Goal: Task Accomplishment & Management: Manage account settings

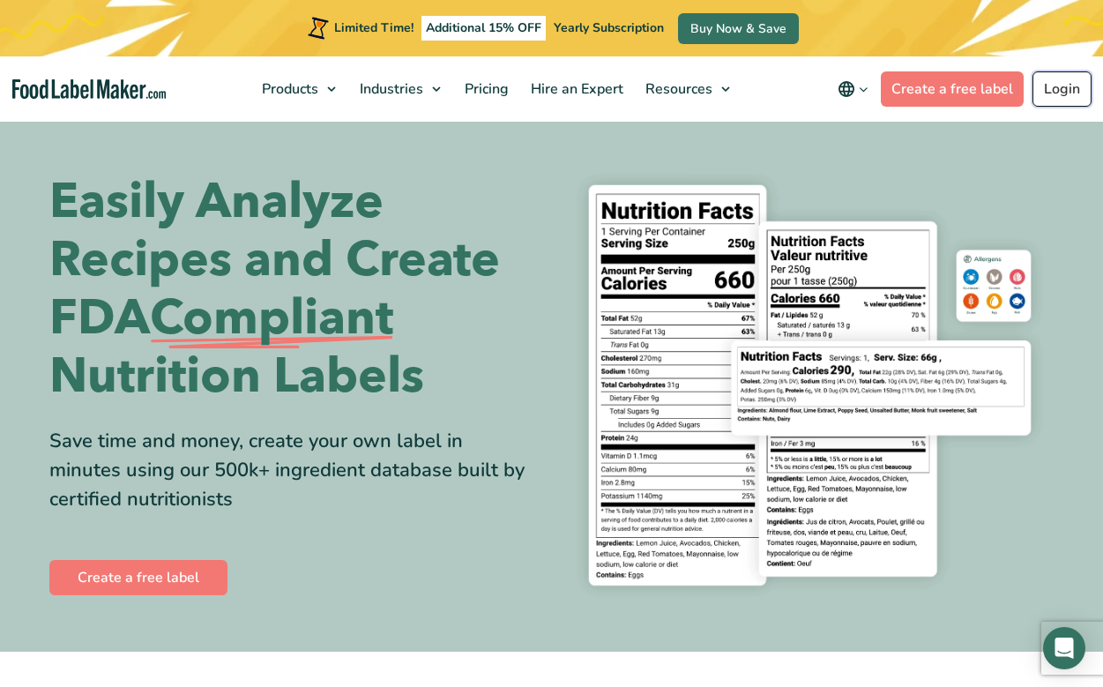
click at [1066, 97] on link "Login" at bounding box center [1062, 88] width 59 height 35
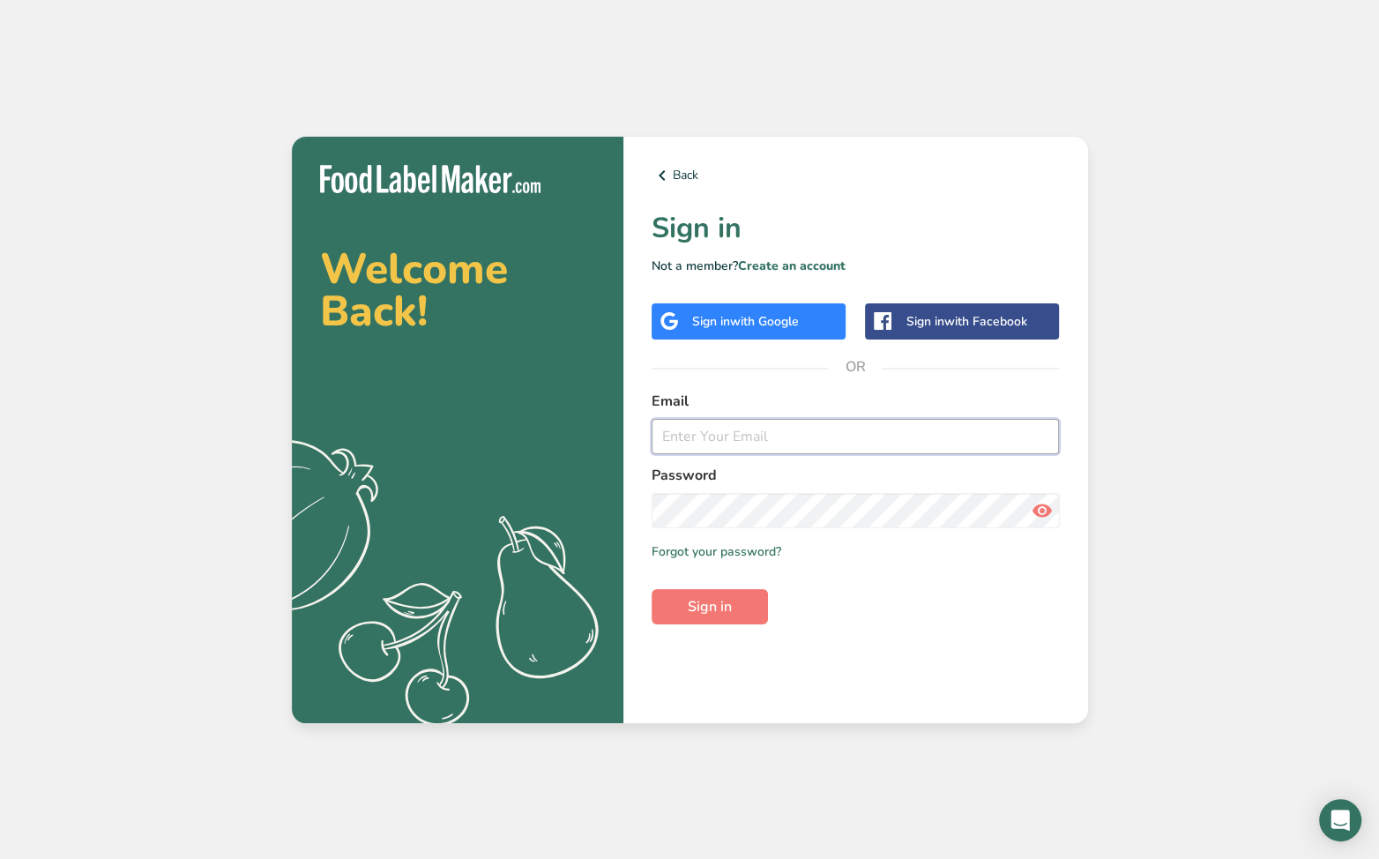
click at [817, 433] on input "email" at bounding box center [856, 436] width 408 height 35
type input "laculturatacoshop@gmail.com"
click at [652, 589] on button "Sign in" at bounding box center [710, 606] width 116 height 35
drag, startPoint x: 869, startPoint y: 441, endPoint x: 519, endPoint y: 463, distance: 351.7
click at [519, 463] on section "Welcome Back! .a{fill:#f5f3ed;} Back Sign in Not a member? Create an account Si…" at bounding box center [690, 430] width 796 height 586
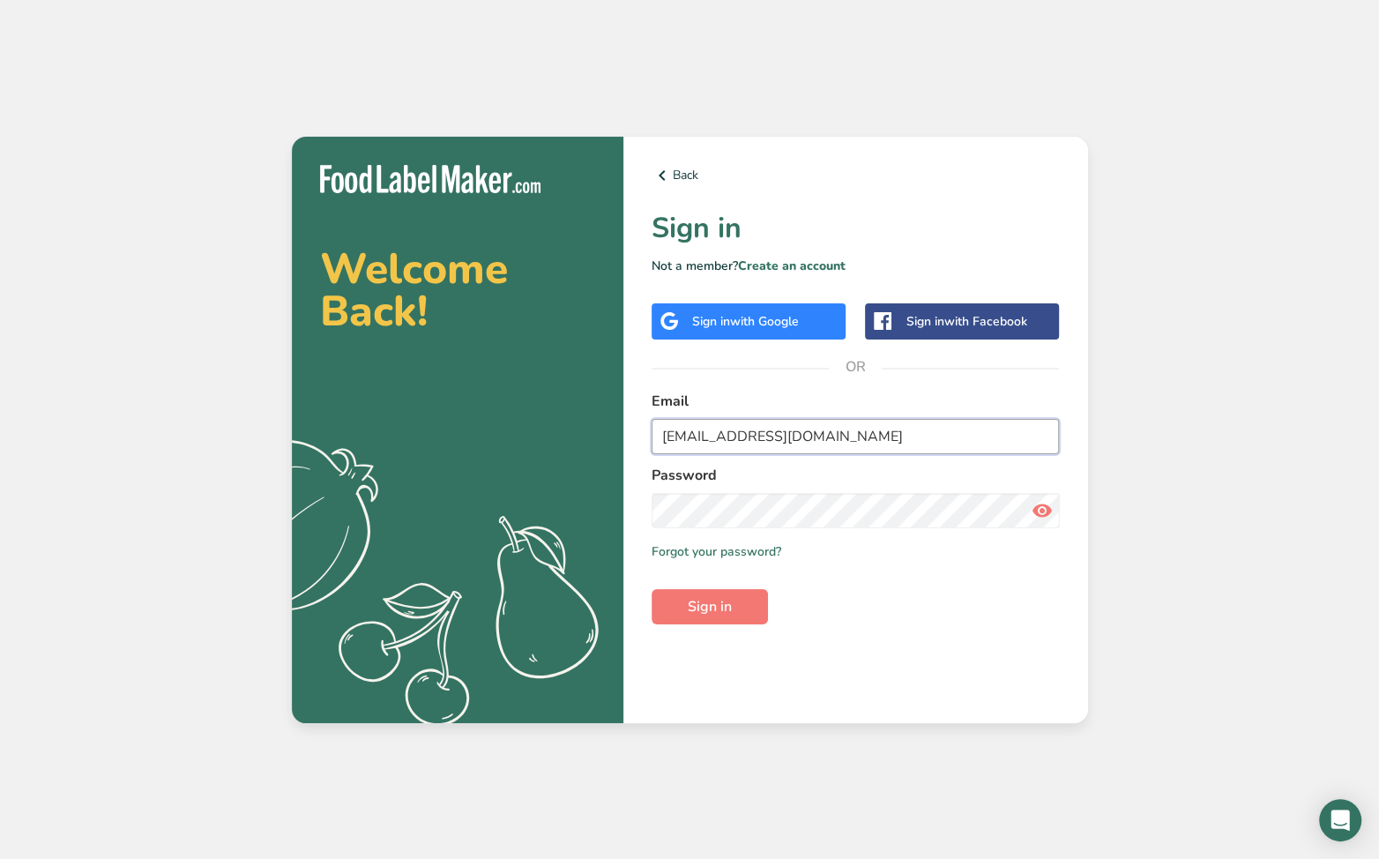
type input "guzmanesme2@yahoo.com"
click at [443, 539] on section "Welcome Back! .a{fill:#f5f3ed;} Back Sign in Not a member? Create an account Si…" at bounding box center [690, 430] width 796 height 586
click at [1041, 505] on icon at bounding box center [1041, 511] width 21 height 32
click at [742, 601] on button "Sign in" at bounding box center [710, 606] width 116 height 35
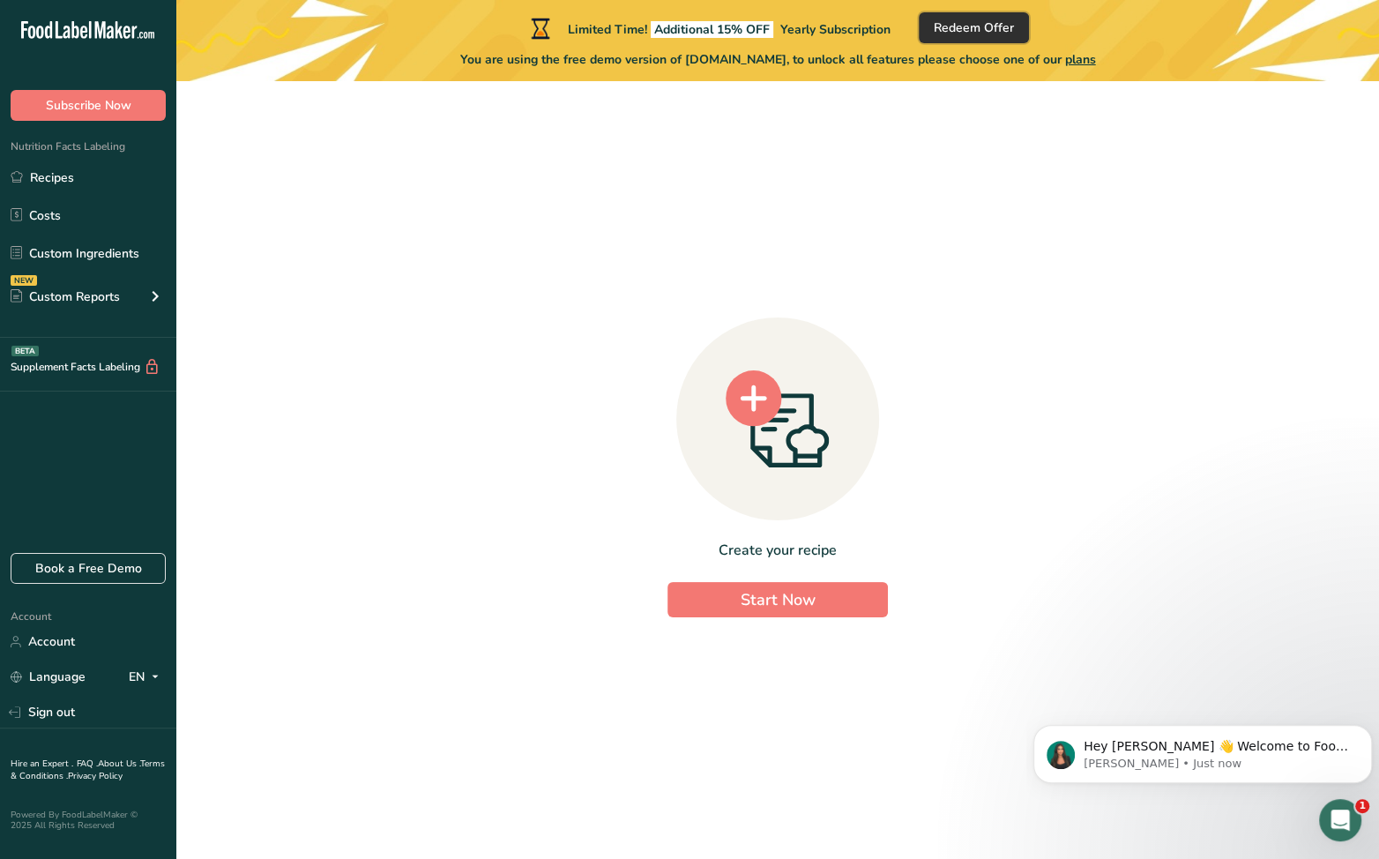
click at [1007, 16] on button "Redeem Offer" at bounding box center [974, 27] width 110 height 31
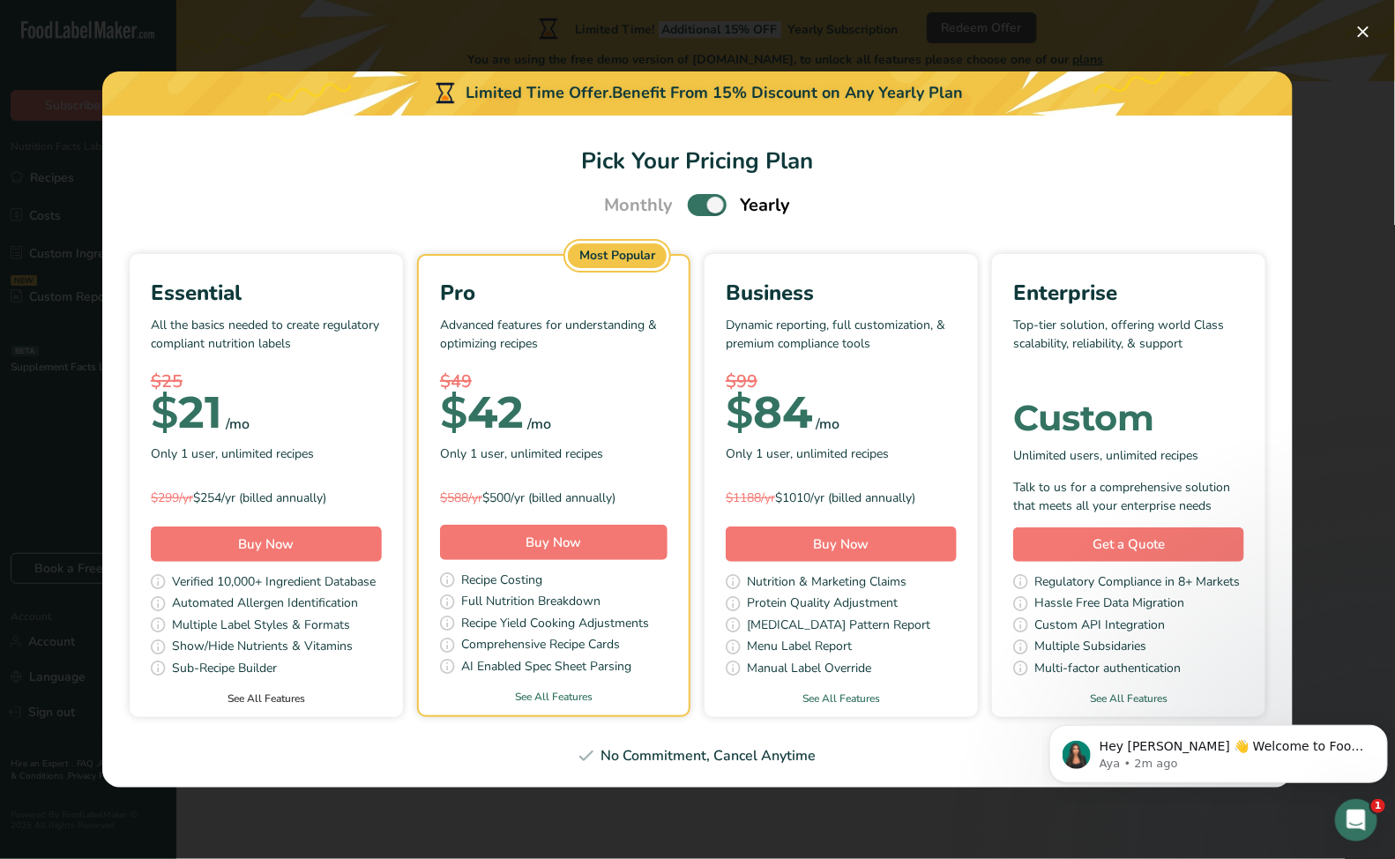
click at [252, 698] on link "See All Features" at bounding box center [266, 698] width 273 height 16
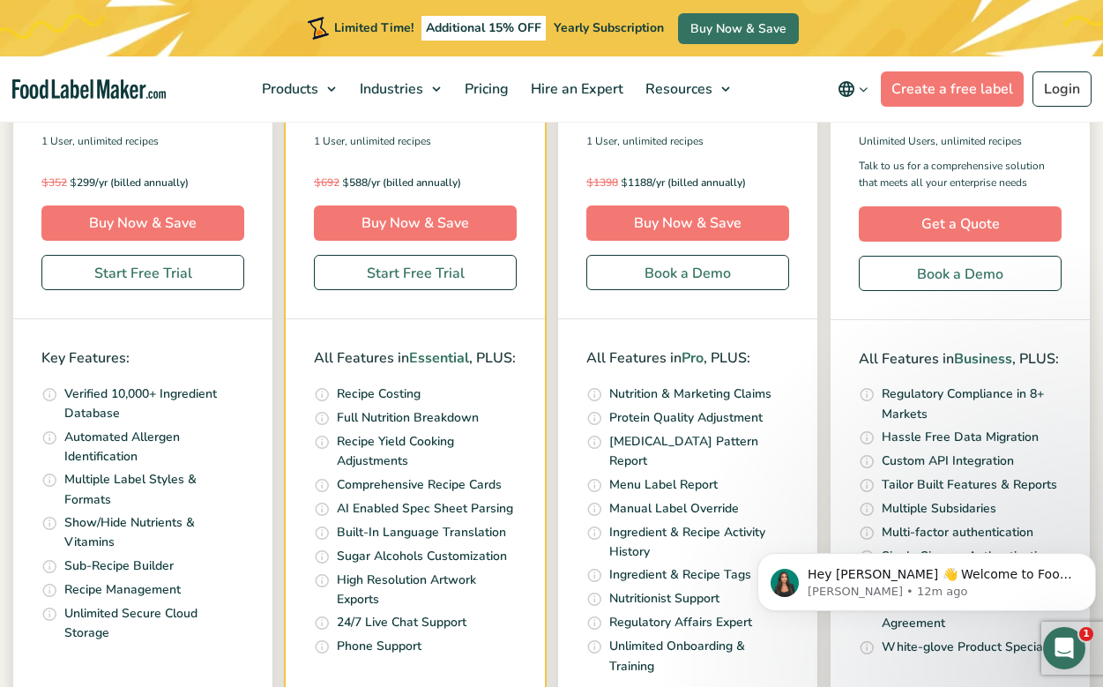
scroll to position [1083, 0]
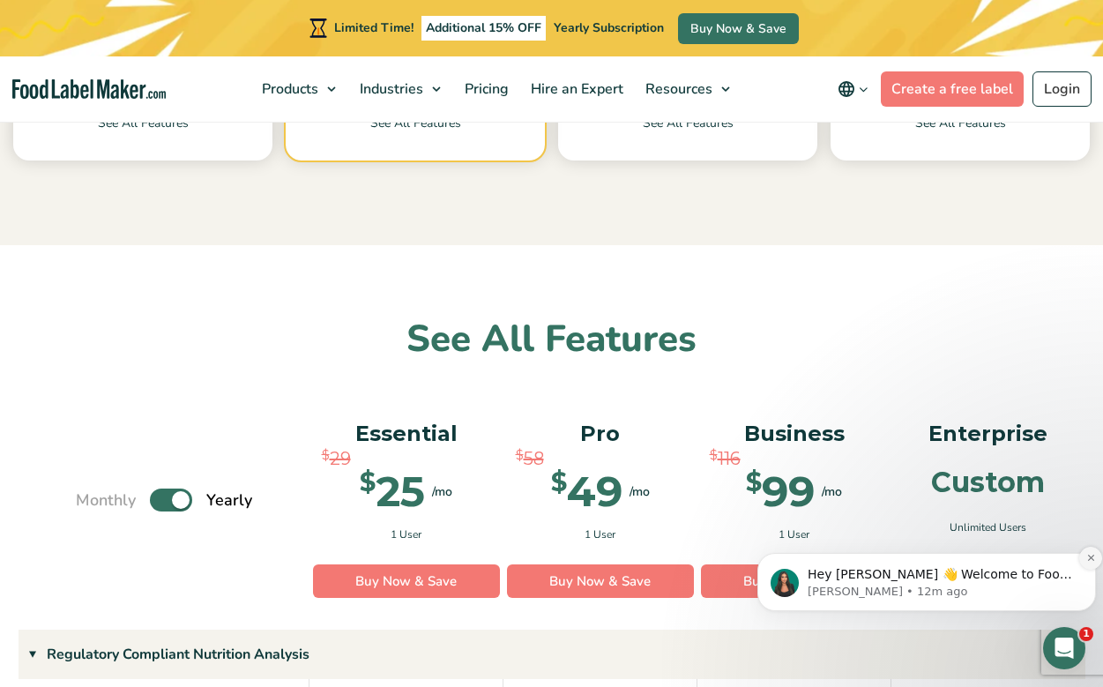
click at [1091, 556] on icon "Dismiss notification" at bounding box center [1091, 558] width 10 height 10
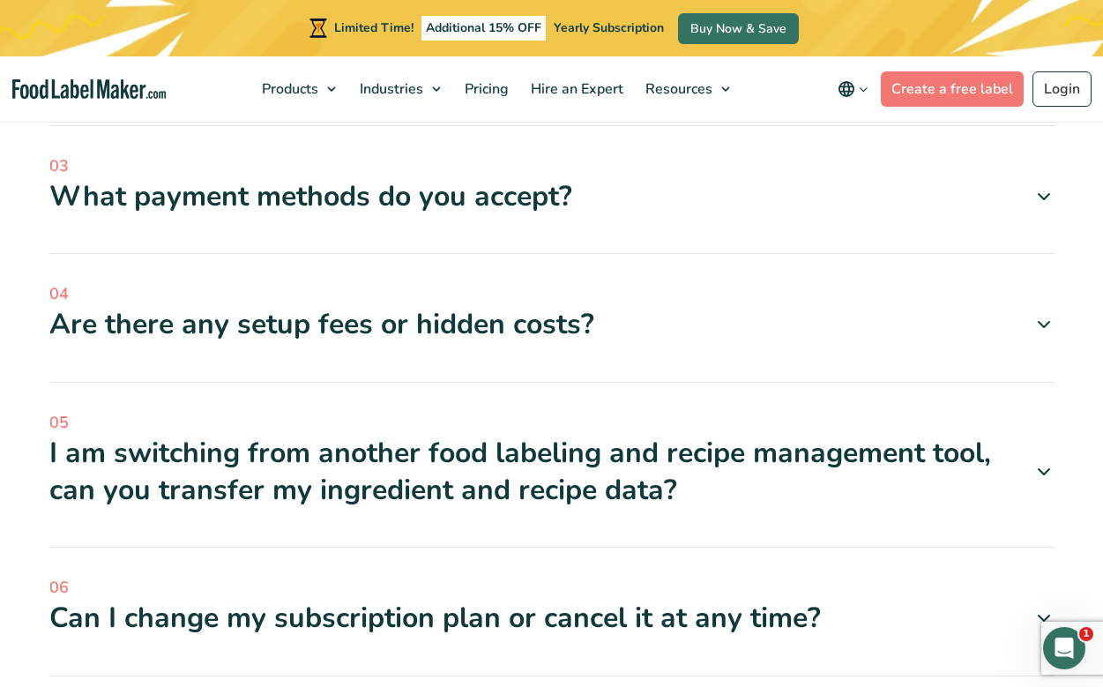
scroll to position [5718, 0]
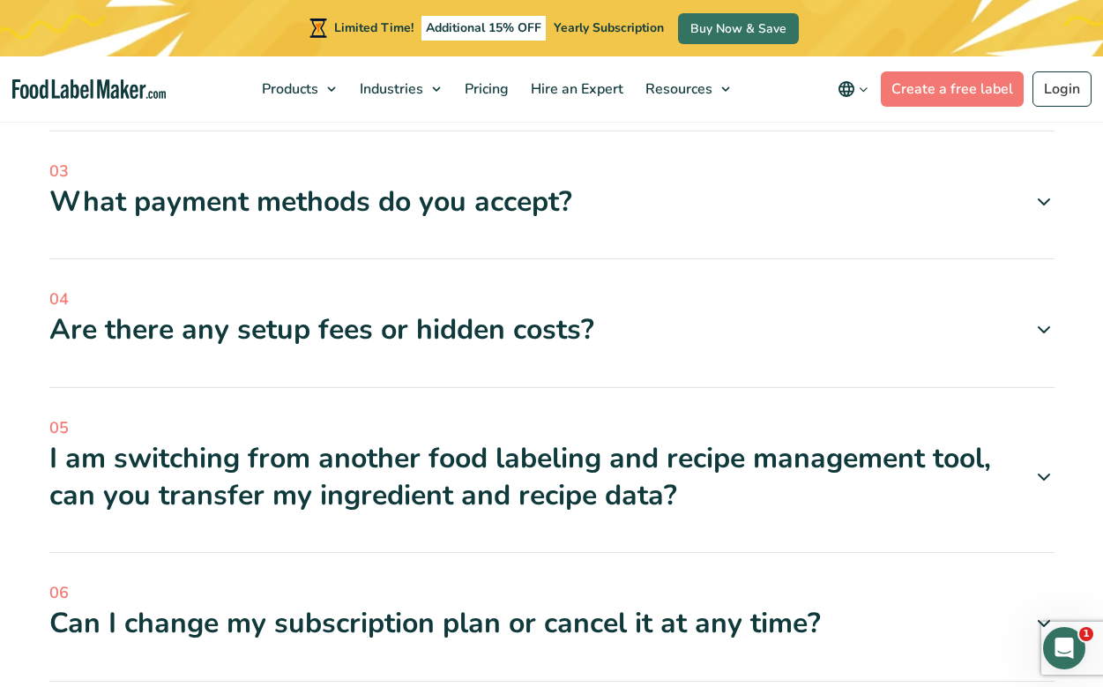
click at [526, 311] on div "Are there any setup fees or hidden costs?" at bounding box center [551, 329] width 1005 height 37
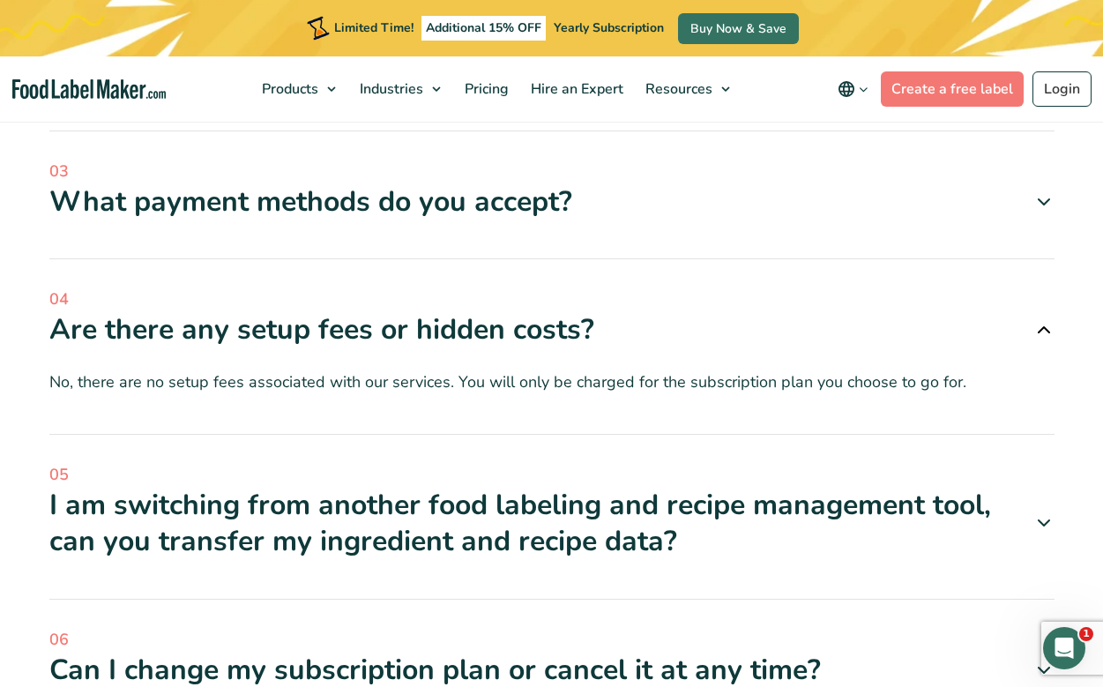
click at [1041, 660] on icon at bounding box center [1044, 670] width 21 height 21
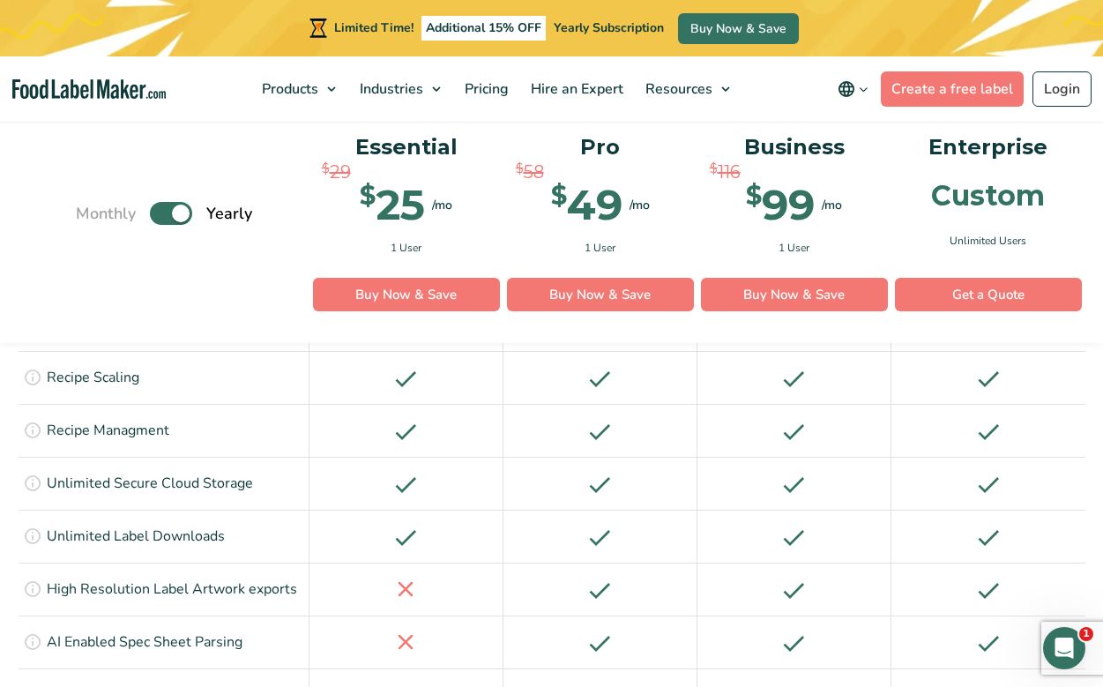
scroll to position [2624, 0]
